Goal: Information Seeking & Learning: Learn about a topic

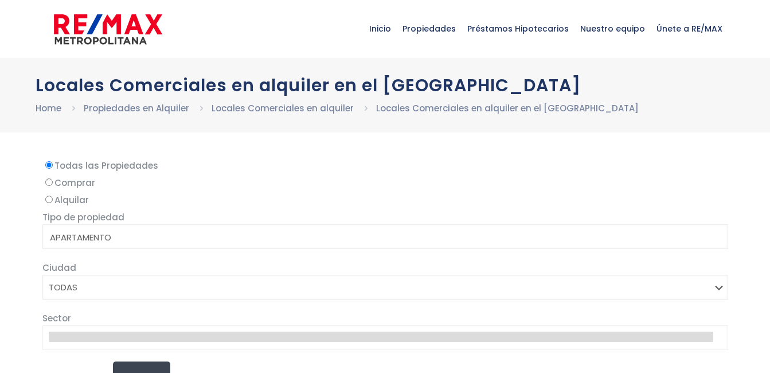
select select
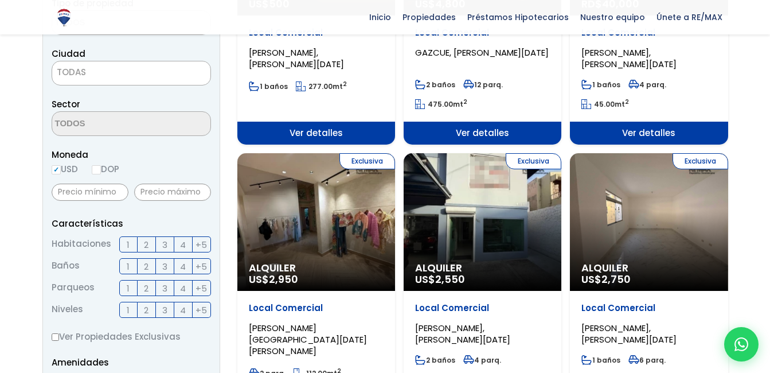
scroll to position [287, 0]
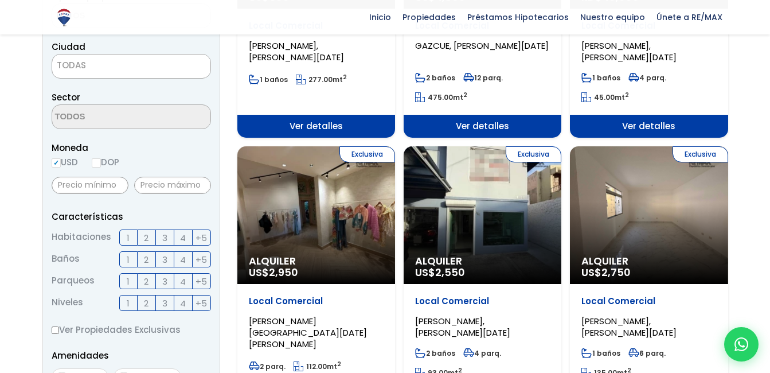
click at [99, 163] on input "DOP" at bounding box center [96, 162] width 9 height 9
radio input "true"
click at [110, 188] on input "text" at bounding box center [90, 185] width 77 height 17
type input "15,000"
click at [182, 182] on input "text" at bounding box center [172, 185] width 77 height 17
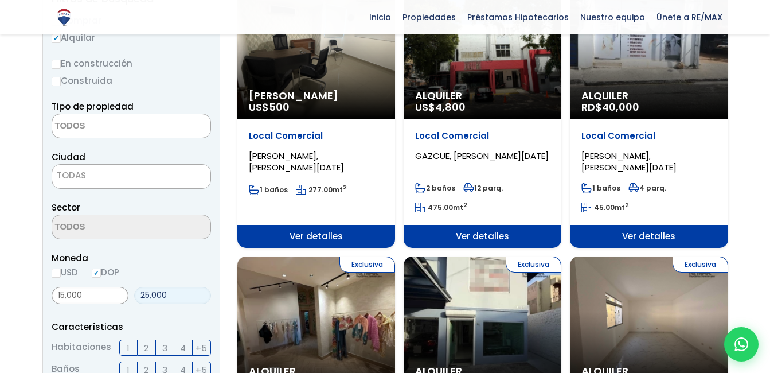
scroll to position [172, 0]
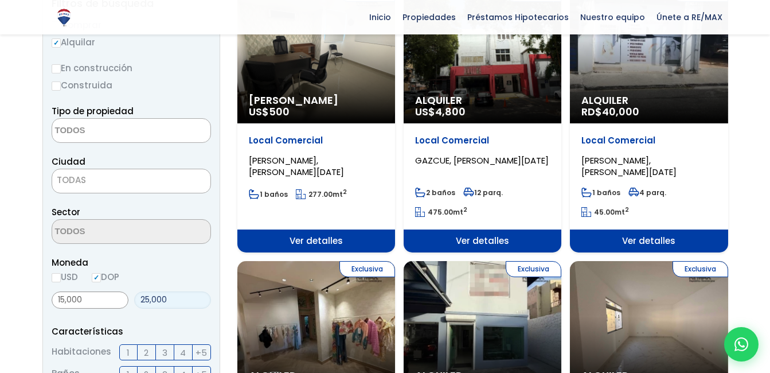
type input "25,000"
click at [178, 268] on span "Moneda" at bounding box center [131, 262] width 159 height 14
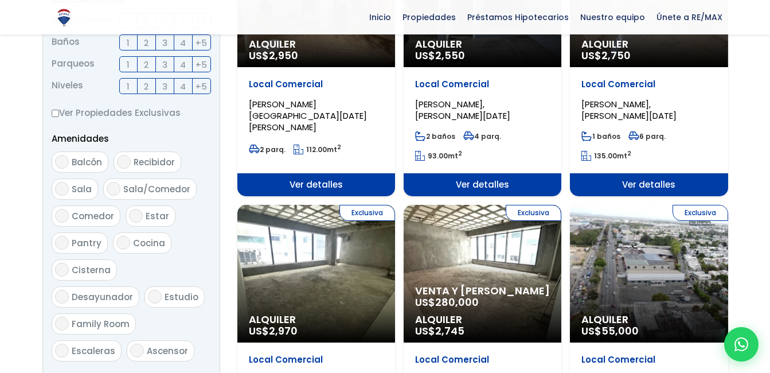
scroll to position [746, 0]
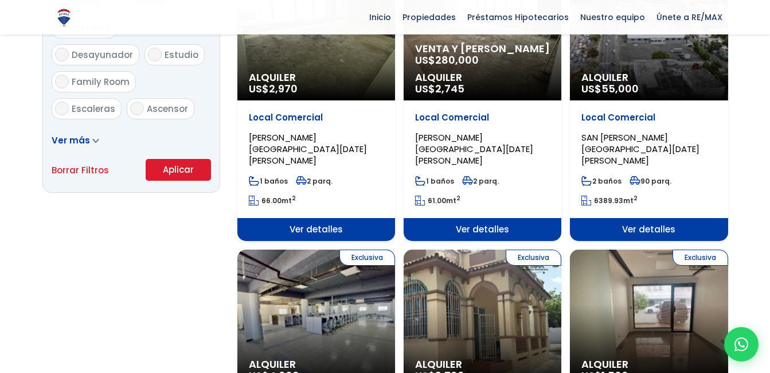
click at [165, 173] on button "Aplicar" at bounding box center [178, 170] width 65 height 22
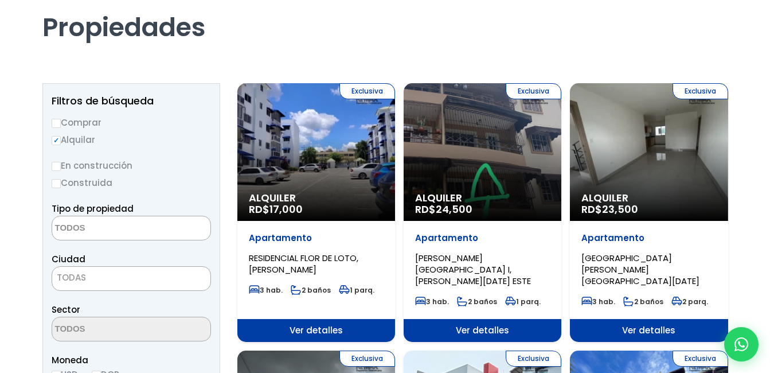
scroll to position [57, 0]
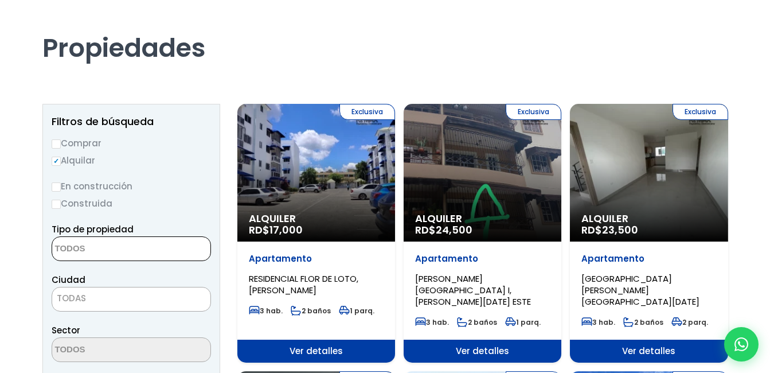
click at [166, 253] on span at bounding box center [131, 248] width 159 height 25
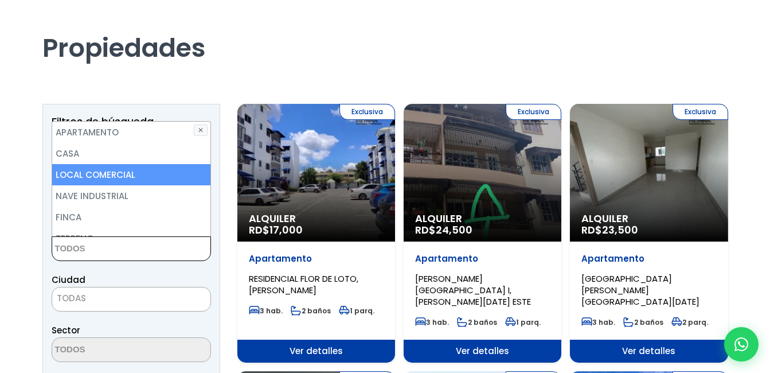
click at [122, 172] on li "LOCAL COMERCIAL" at bounding box center [131, 174] width 158 height 21
select select "comercial+site"
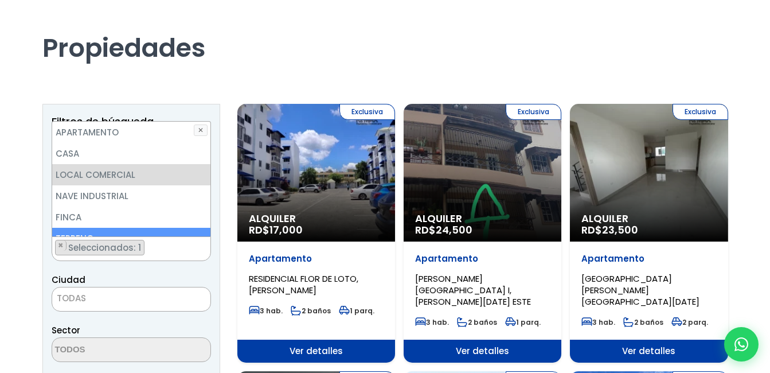
click at [205, 272] on div "Ciudad SANTO DOMINGO DE GUZMÁN SANTO DOMINGO ESTE SANTO DOMINGO OESTE SANTO DOM…" at bounding box center [131, 291] width 159 height 39
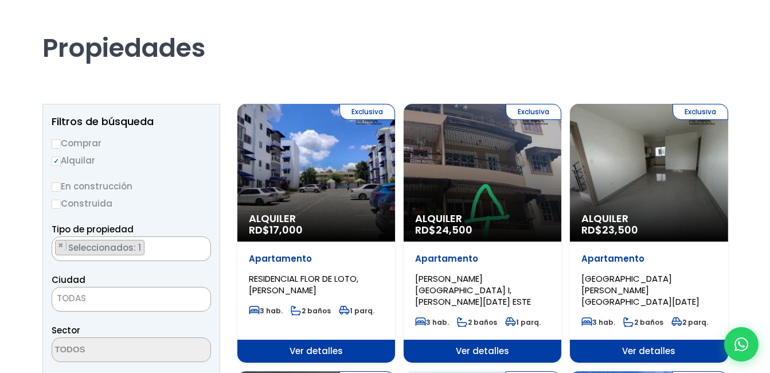
click at [166, 248] on ul "× Seleccionados: 1" at bounding box center [124, 249] width 144 height 25
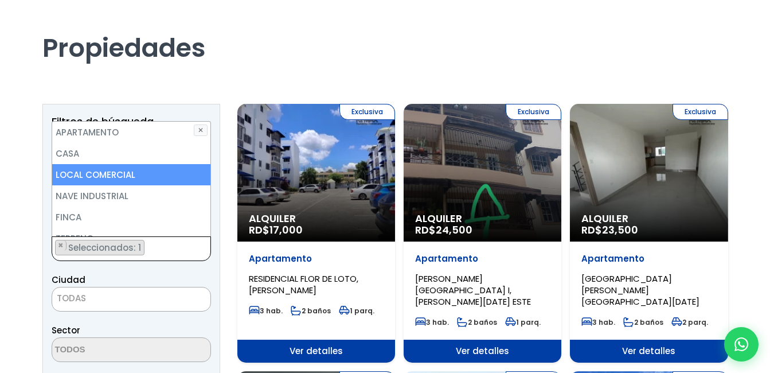
click at [161, 174] on li "LOCAL COMERCIAL" at bounding box center [131, 174] width 158 height 21
select select
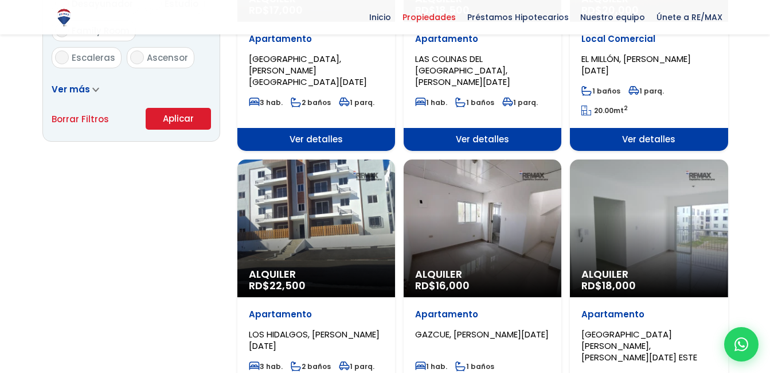
scroll to position [803, 0]
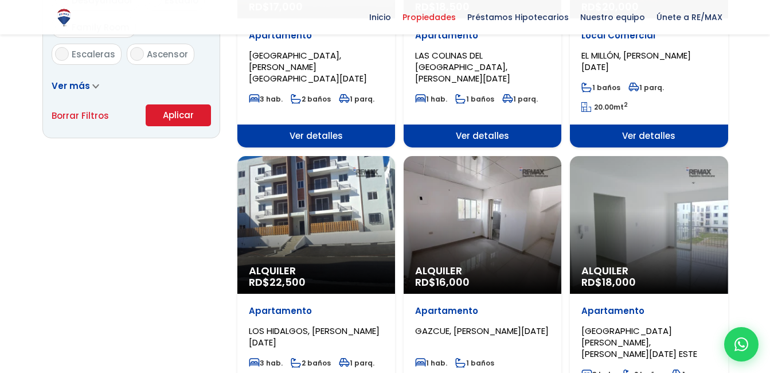
click at [181, 116] on button "Aplicar" at bounding box center [178, 115] width 65 height 22
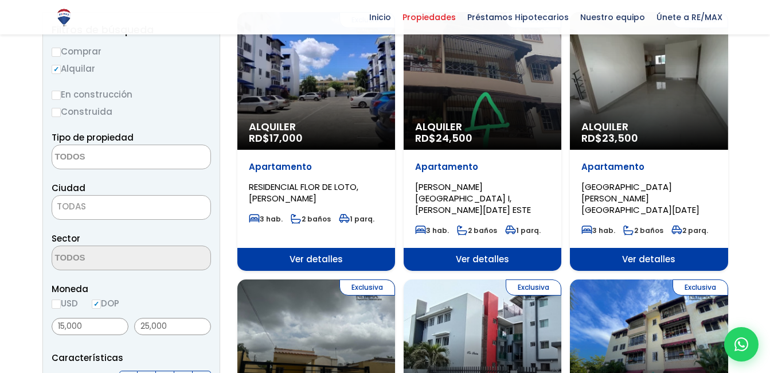
scroll to position [84, 0]
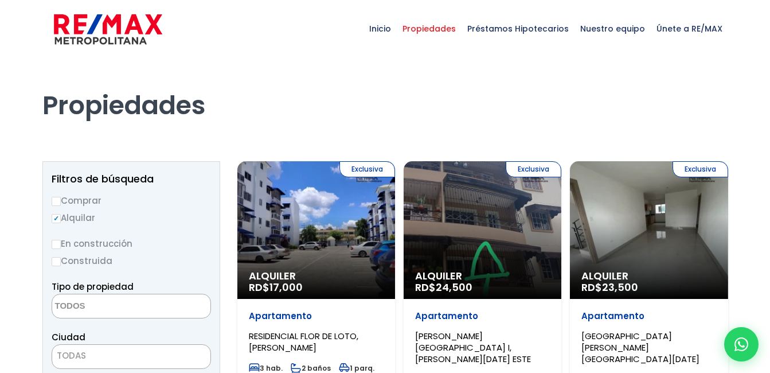
select select
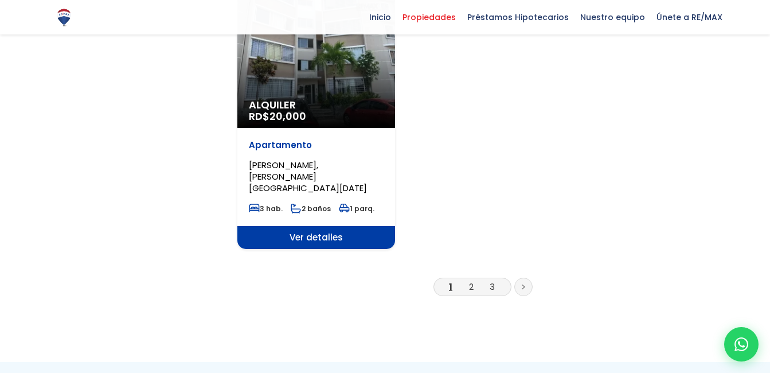
scroll to position [1606, 0]
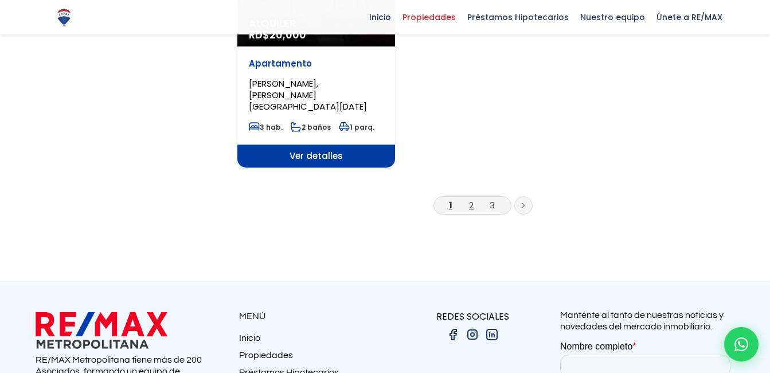
click at [471, 199] on link "2" at bounding box center [471, 205] width 5 height 12
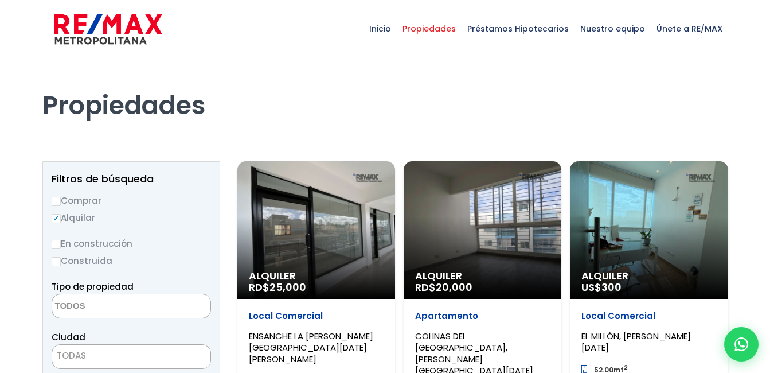
select select
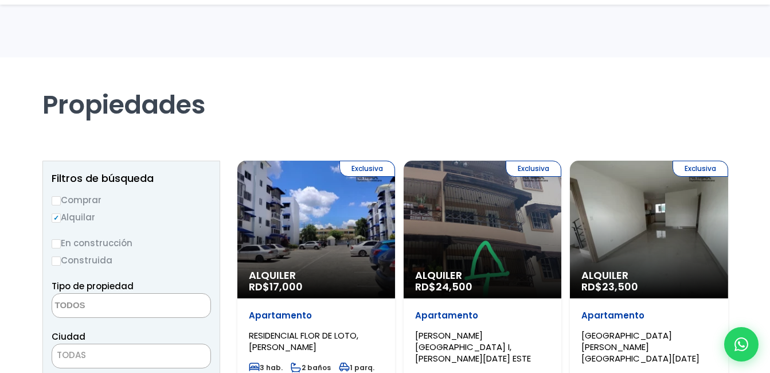
select select
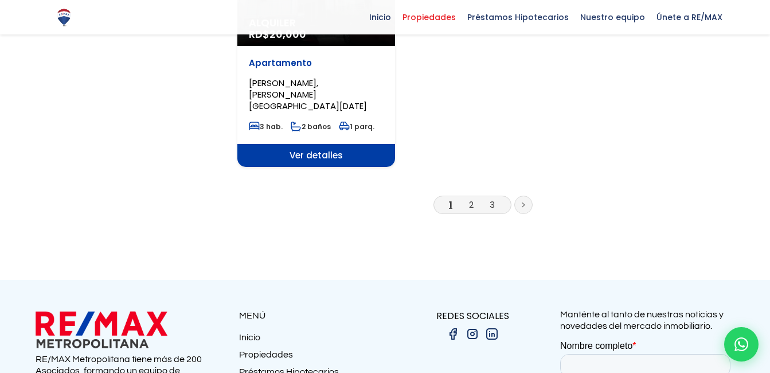
scroll to position [1606, 0]
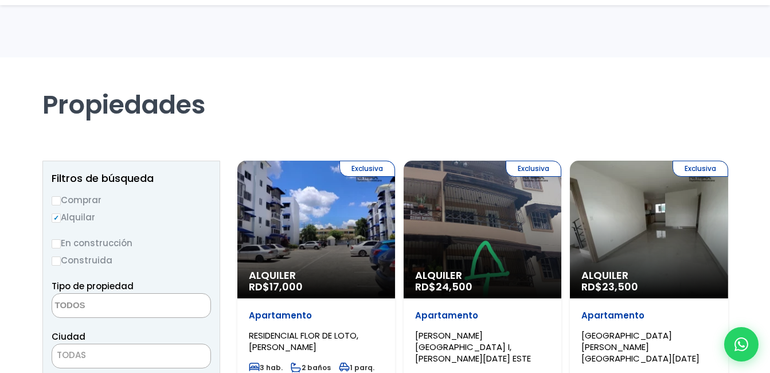
select select
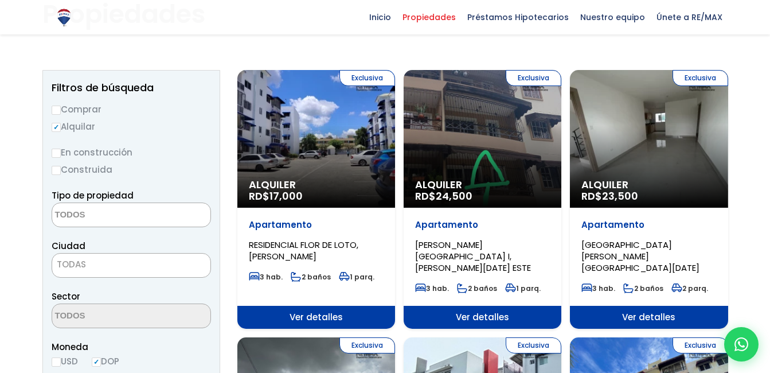
scroll to position [84, 0]
